Goal: Information Seeking & Learning: Find specific fact

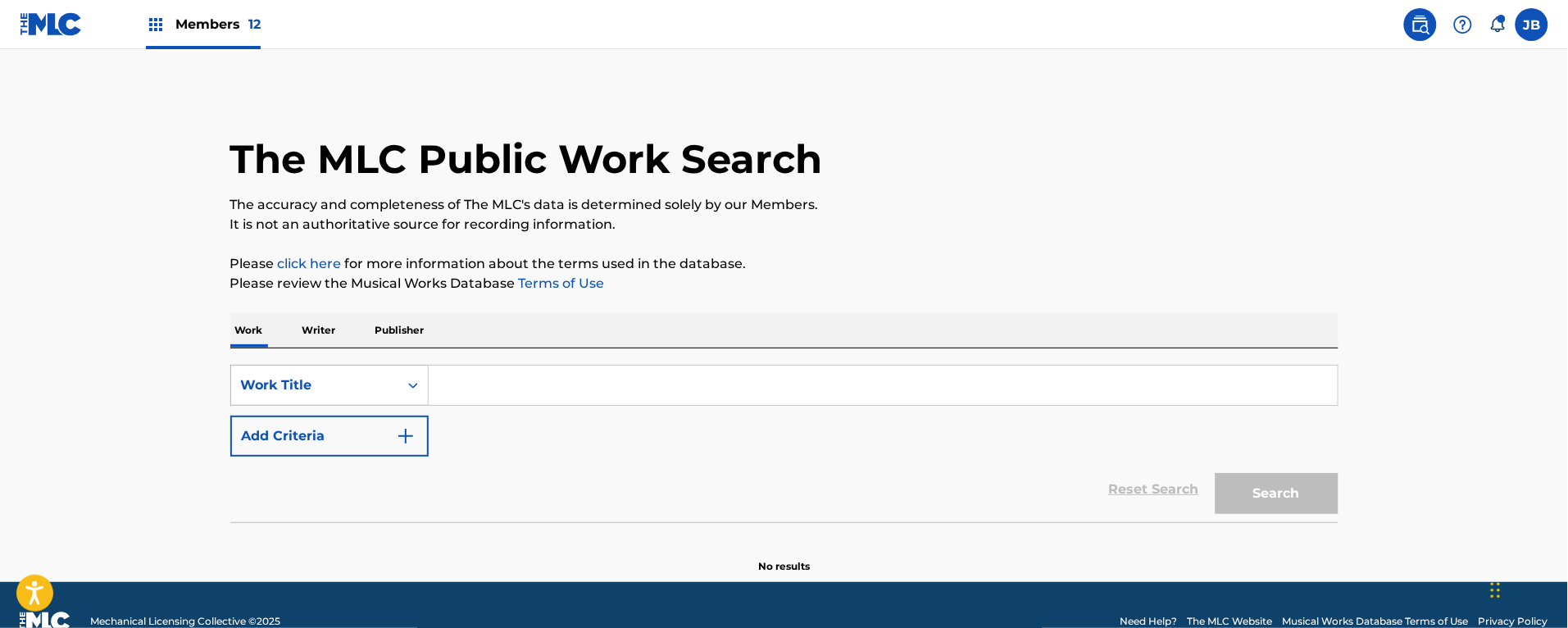
click at [320, 385] on div "Work Title" at bounding box center [314, 385] width 167 height 31
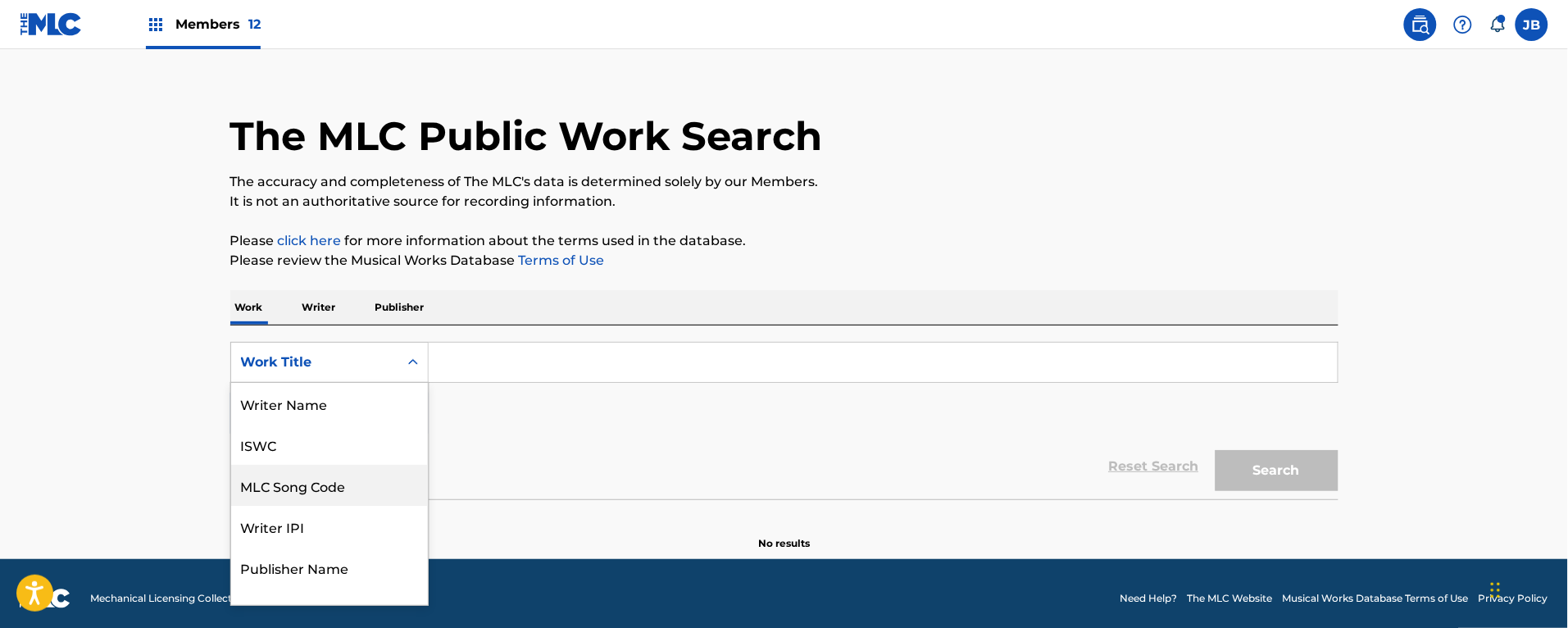
scroll to position [25, 0]
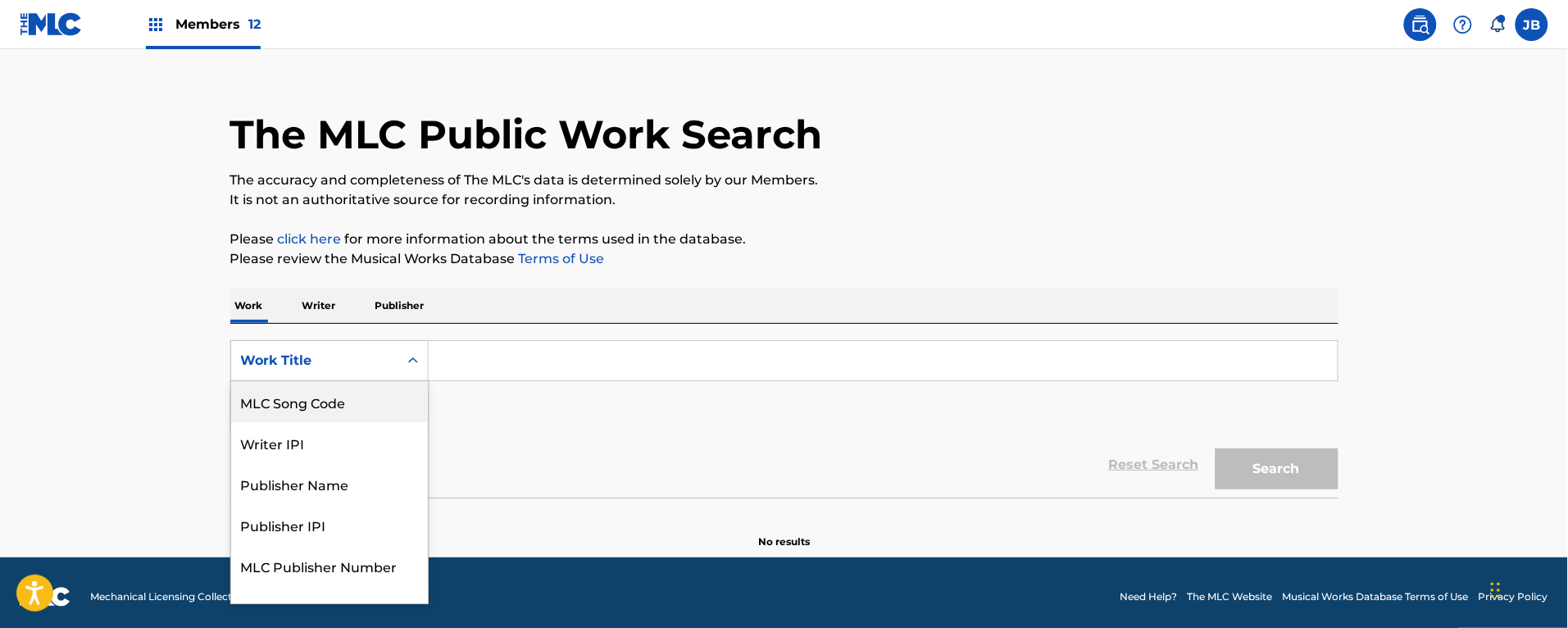
click at [328, 409] on div "MLC Song Code" at bounding box center [329, 401] width 197 height 41
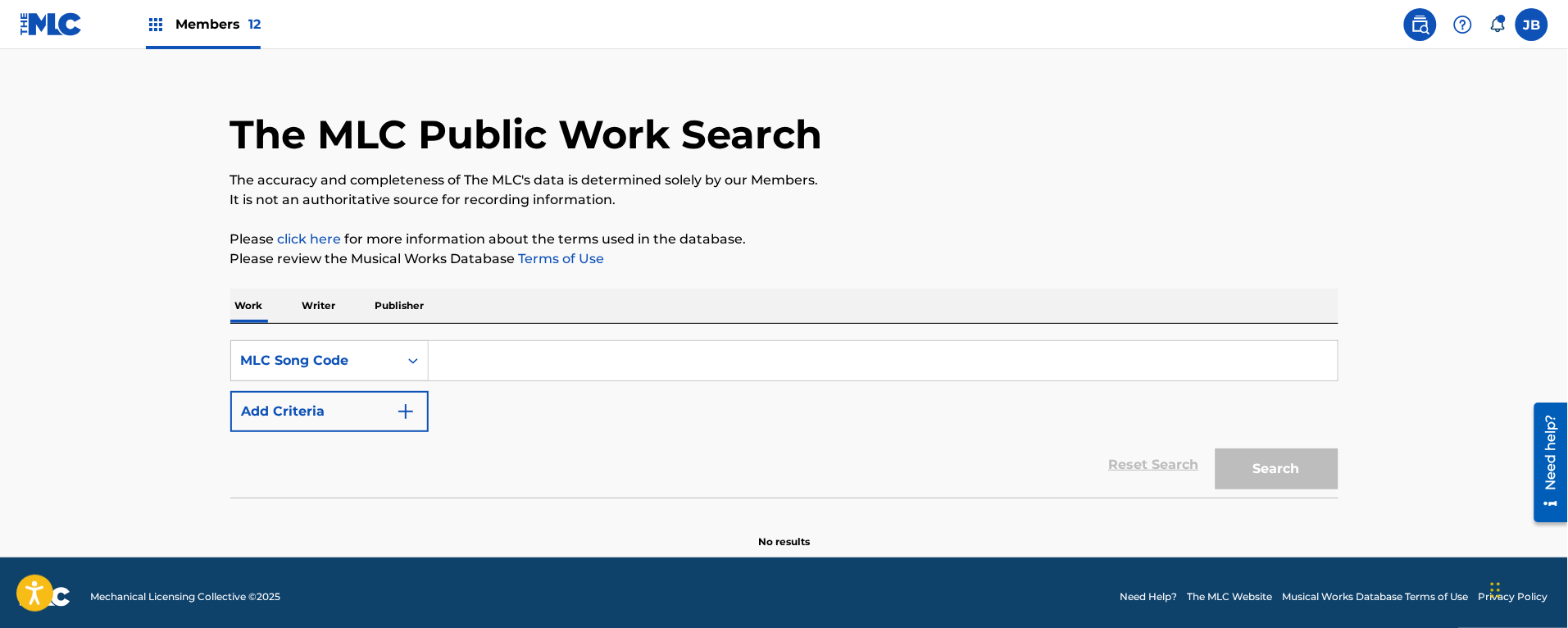
click at [488, 358] on input "Search Form" at bounding box center [882, 361] width 909 height 40
paste input "zr8soh"
type input "zr8soh"
click at [1216, 448] on button "Search" at bounding box center [1278, 468] width 123 height 41
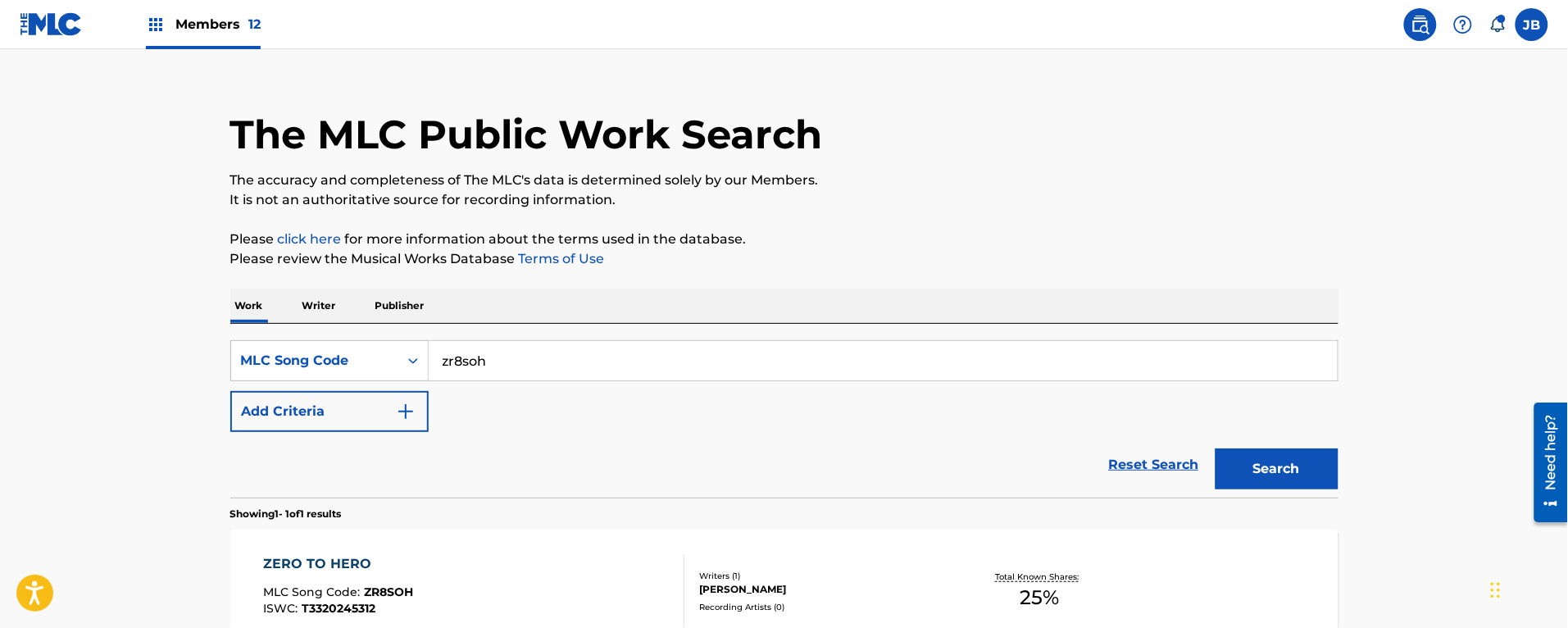
scroll to position [213, 0]
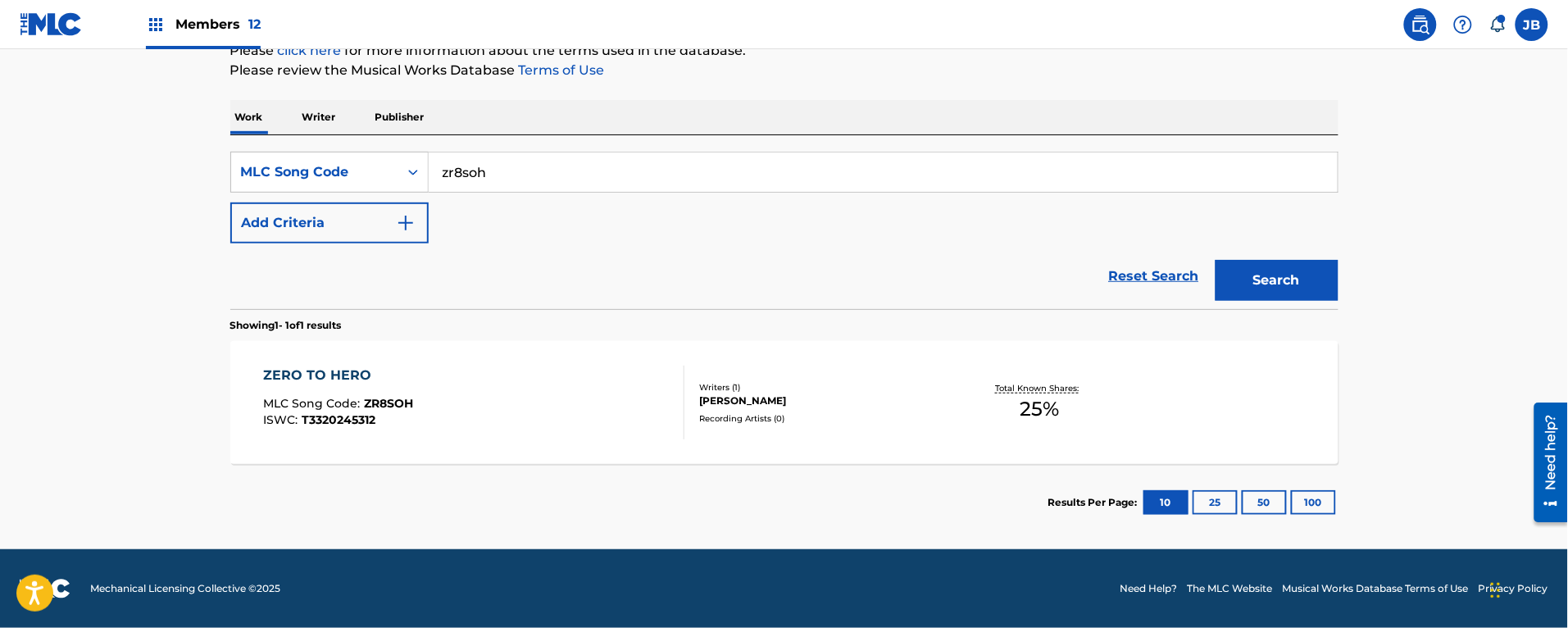
click at [584, 369] on div "ZERO TO HERO MLC Song Code : ZR8SOH ISWC : T3320245312" at bounding box center [474, 403] width 422 height 74
